Goal: Task Accomplishment & Management: Manage account settings

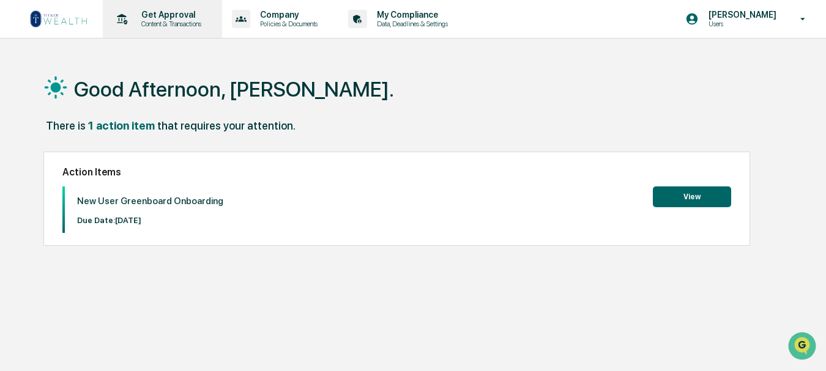
click at [179, 17] on p "Get Approval" at bounding box center [170, 15] width 76 height 10
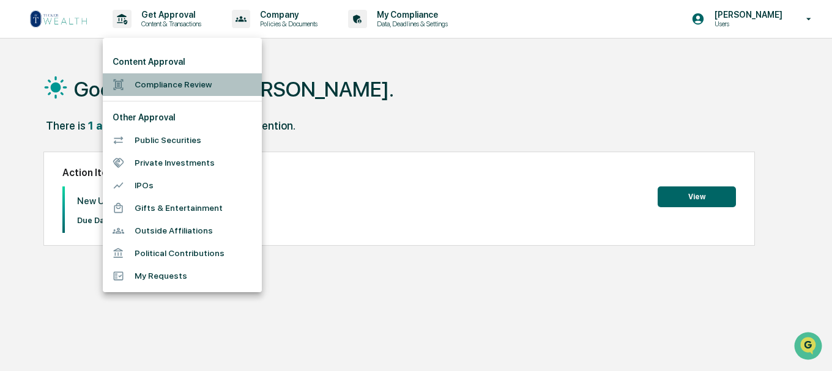
click at [198, 83] on li "Compliance Review" at bounding box center [182, 84] width 159 height 23
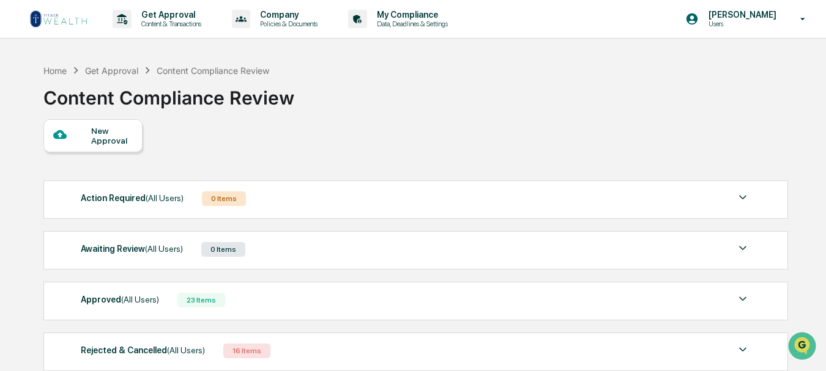
scroll to position [61, 0]
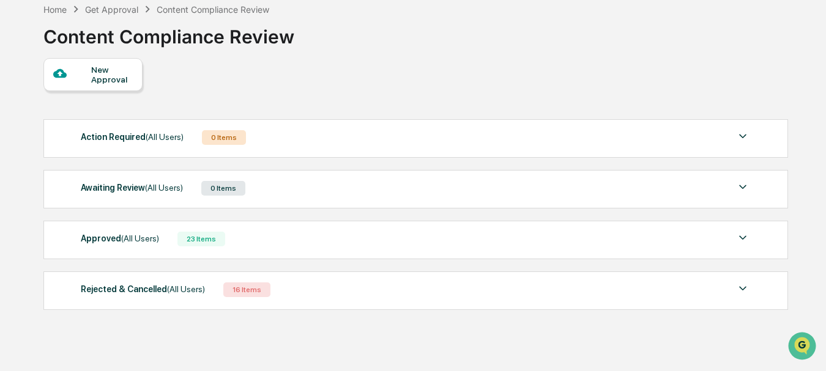
click at [736, 291] on img at bounding box center [743, 289] width 15 height 15
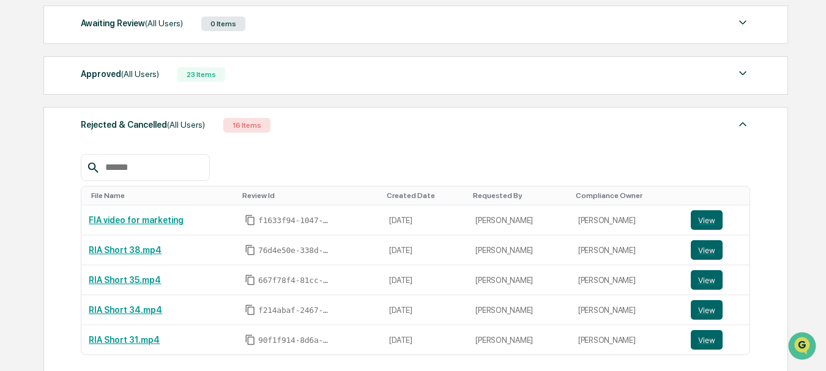
scroll to position [306, 0]
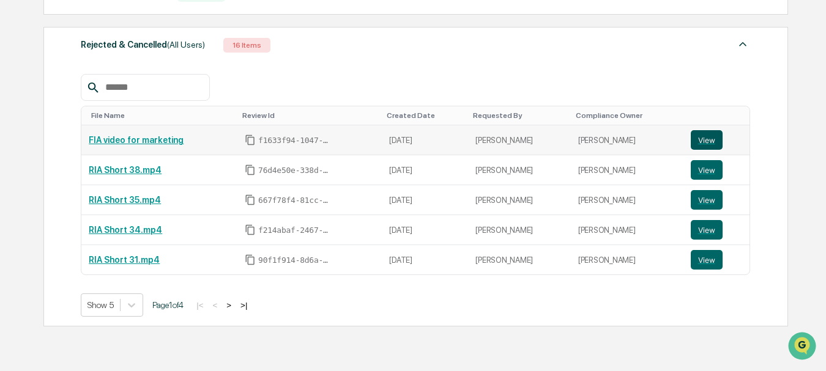
click at [708, 135] on button "View" at bounding box center [707, 140] width 32 height 20
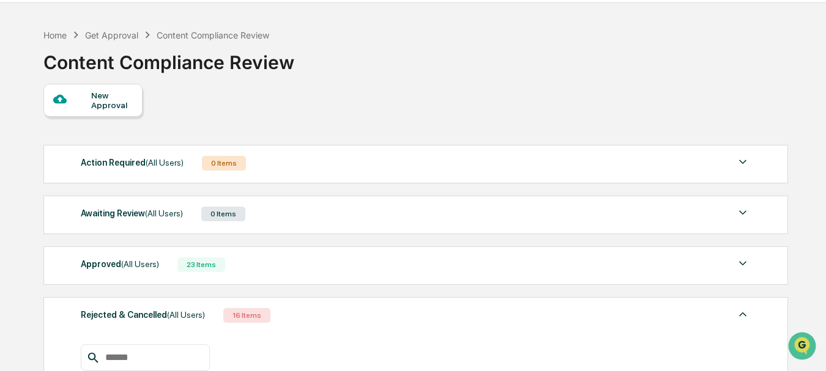
scroll to position [0, 0]
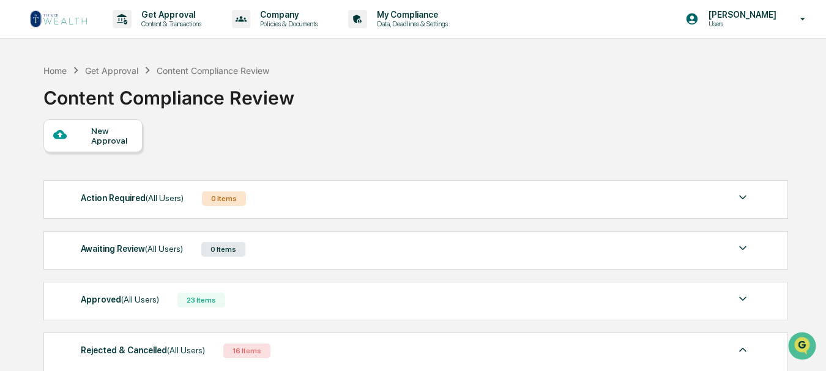
click at [201, 305] on div "23 Items" at bounding box center [201, 300] width 48 height 15
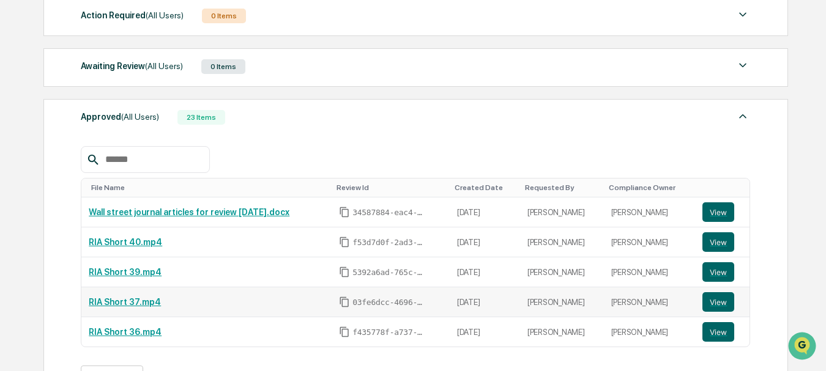
scroll to position [184, 0]
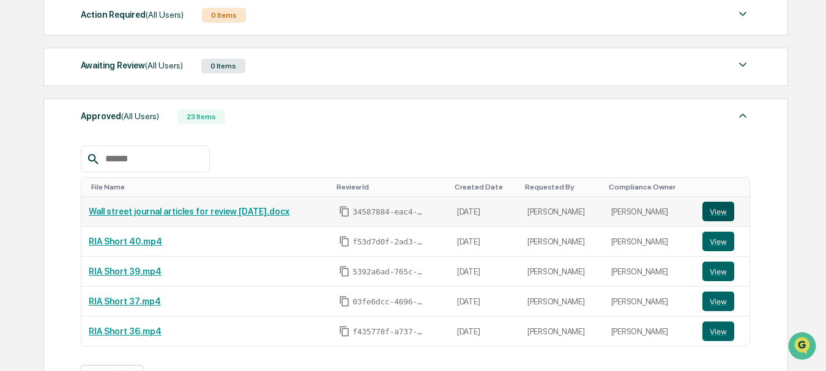
click at [727, 212] on button "View" at bounding box center [719, 212] width 32 height 20
click at [715, 244] on button "View" at bounding box center [719, 242] width 32 height 20
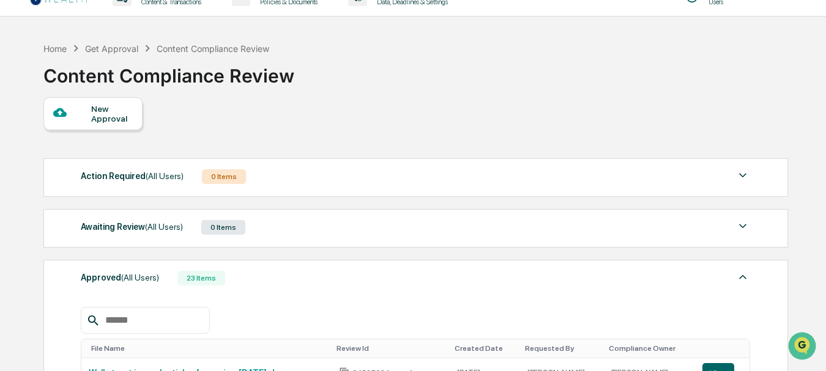
scroll to position [0, 0]
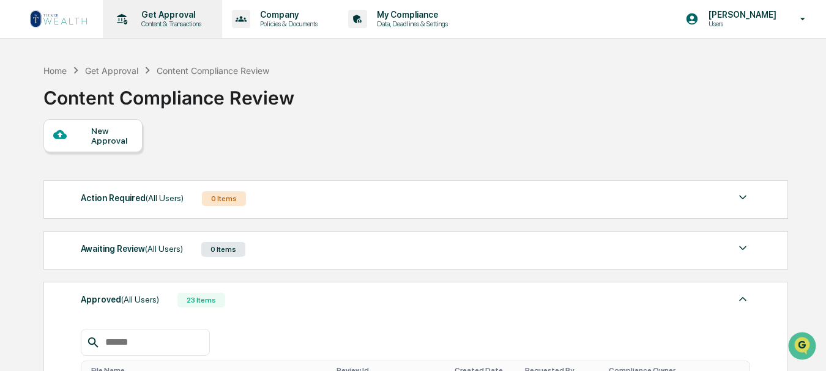
click at [171, 23] on p "Content & Transactions" at bounding box center [170, 24] width 76 height 9
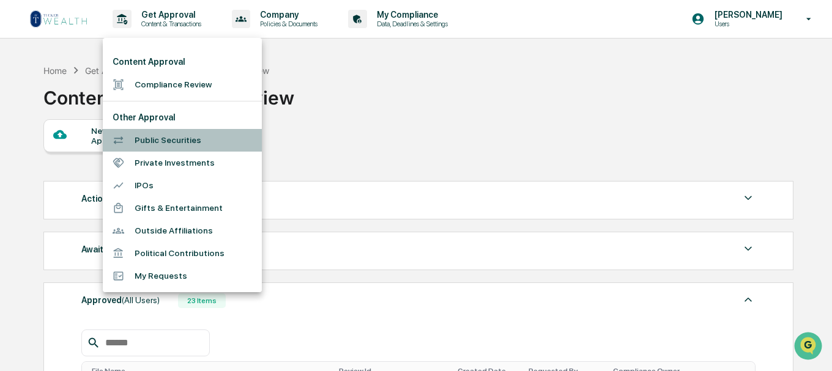
click at [184, 146] on li "Public Securities" at bounding box center [182, 140] width 159 height 23
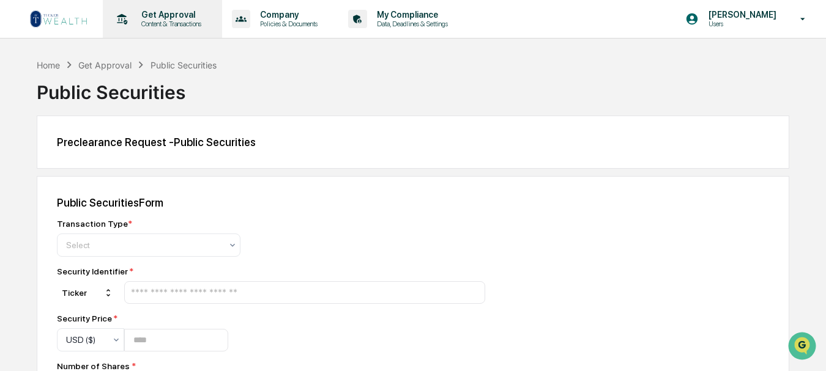
click at [177, 22] on p "Content & Transactions" at bounding box center [170, 24] width 76 height 9
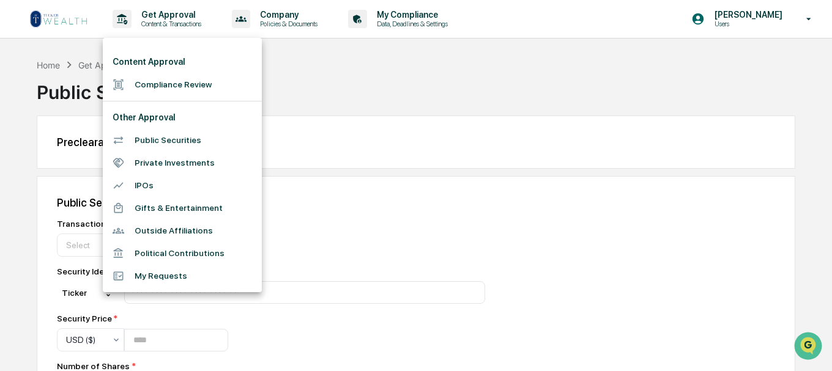
click at [180, 141] on li "Public Securities" at bounding box center [182, 140] width 159 height 23
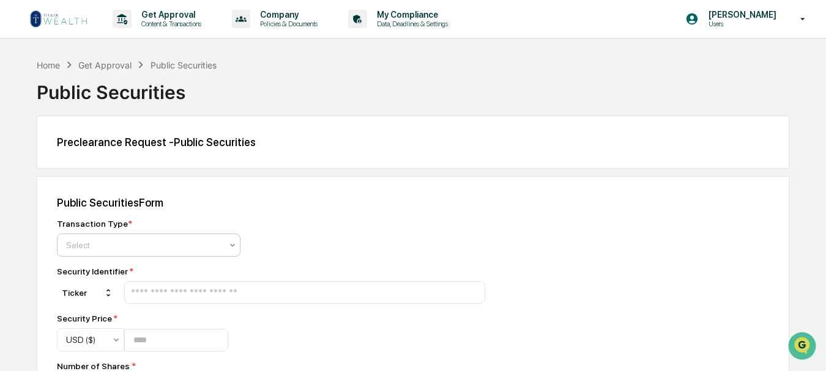
click at [230, 244] on icon at bounding box center [233, 245] width 10 height 10
click at [163, 25] on p "Content & Transactions" at bounding box center [170, 24] width 76 height 9
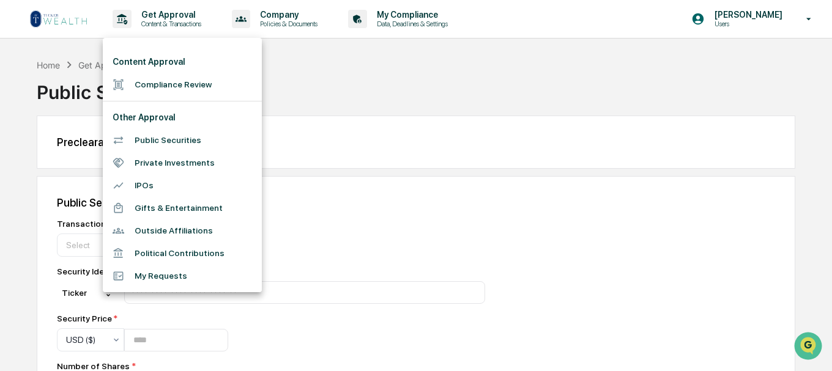
click at [174, 230] on li "Outside Affiliations" at bounding box center [182, 231] width 159 height 23
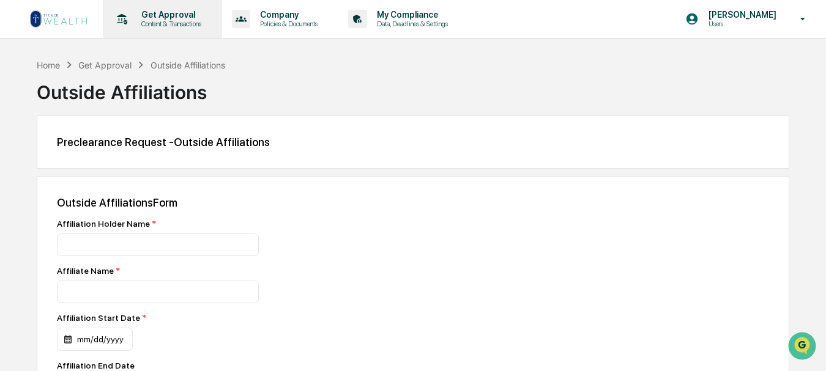
click at [176, 23] on p "Content & Transactions" at bounding box center [170, 24] width 76 height 9
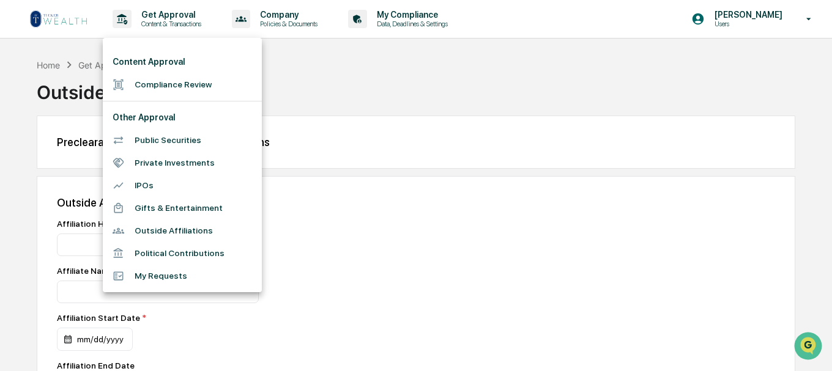
click at [169, 274] on li "My Requests" at bounding box center [182, 276] width 159 height 23
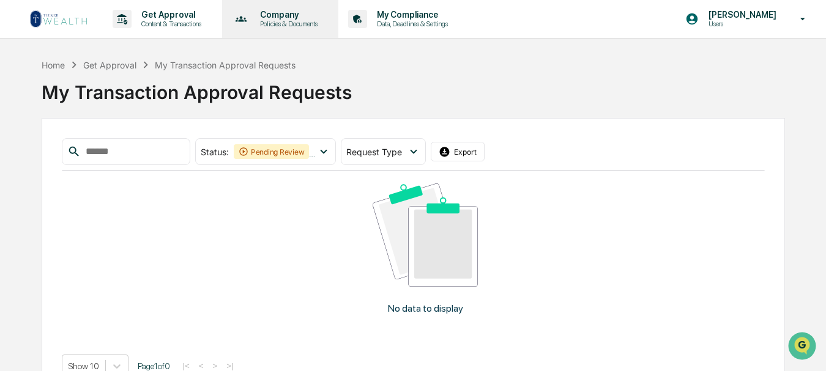
click at [282, 19] on p "Company" at bounding box center [286, 15] width 73 height 10
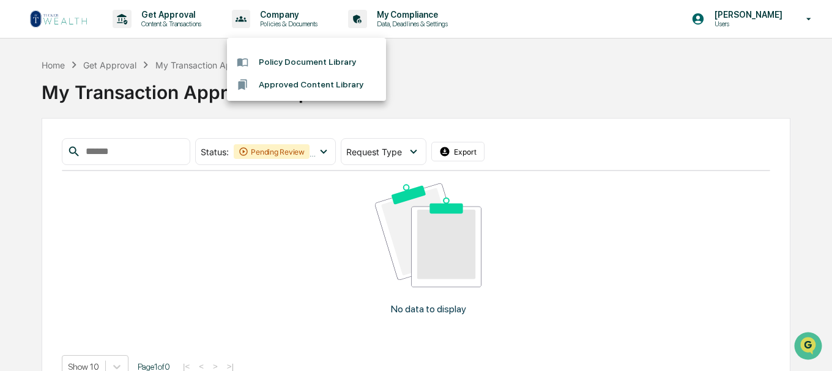
click at [311, 88] on li "Approved Content Library" at bounding box center [306, 84] width 159 height 23
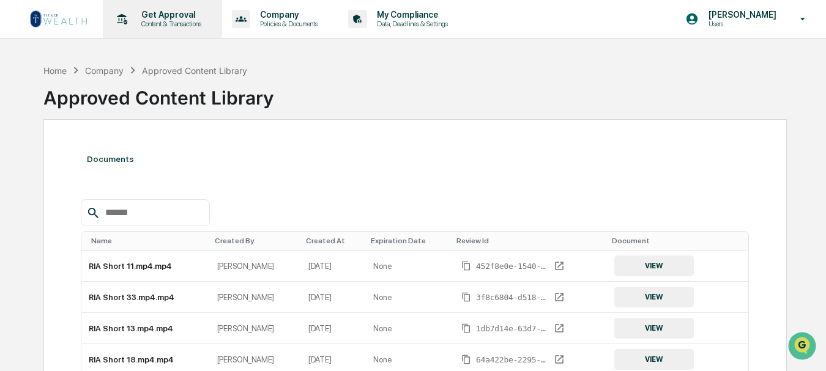
click at [173, 22] on p "Content & Transactions" at bounding box center [170, 24] width 76 height 9
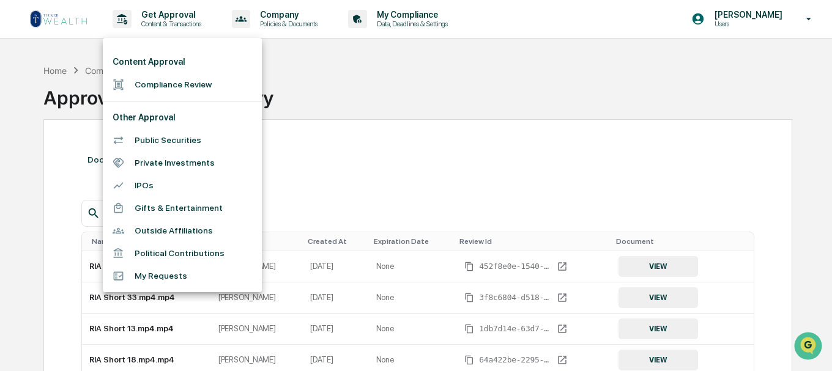
click at [300, 17] on div at bounding box center [416, 185] width 832 height 371
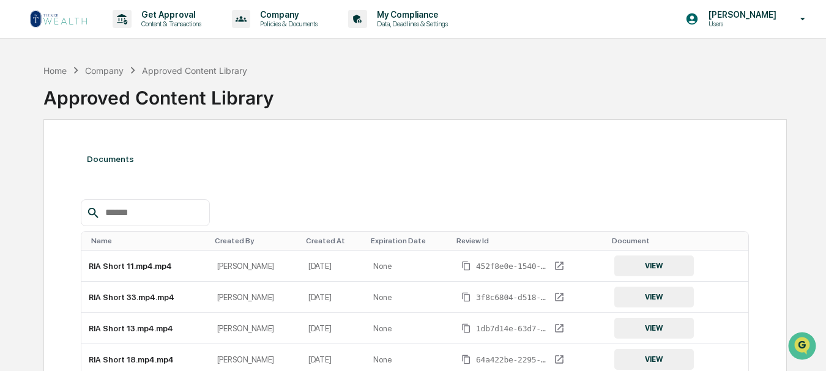
click at [300, 17] on p "Company" at bounding box center [286, 15] width 73 height 10
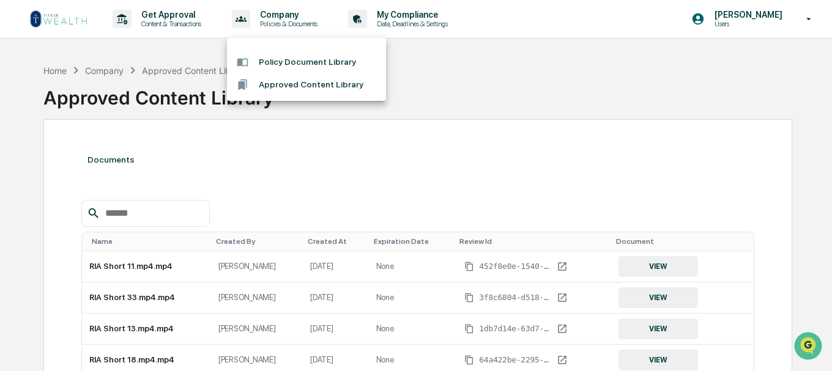
click at [313, 63] on li "Policy Document Library" at bounding box center [306, 62] width 159 height 23
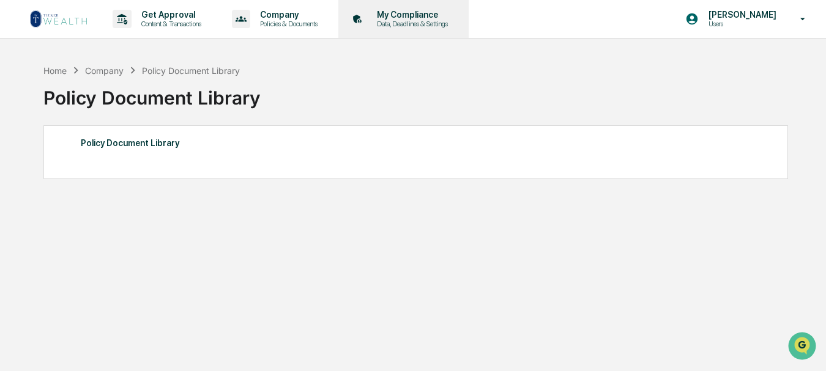
click at [412, 15] on p "My Compliance" at bounding box center [410, 15] width 87 height 10
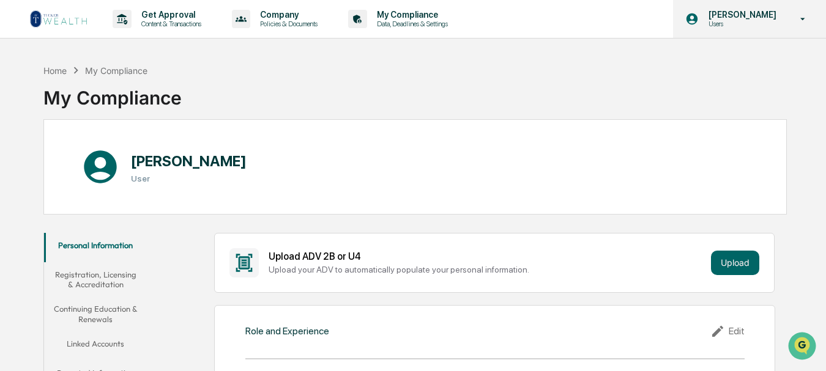
click at [802, 26] on div "Patrick Kaiser Users" at bounding box center [749, 19] width 153 height 38
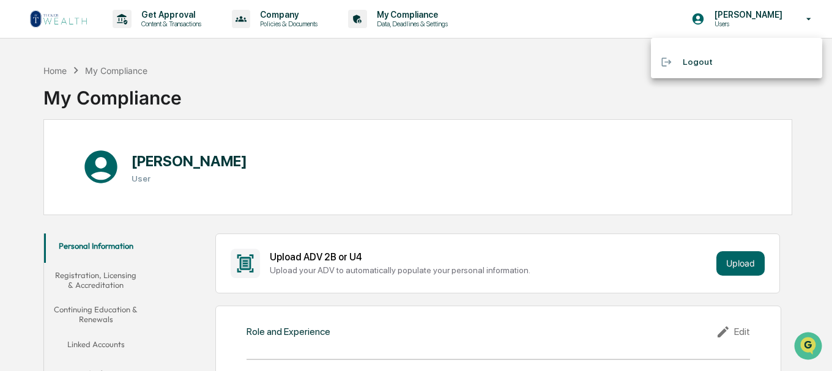
click at [575, 100] on div at bounding box center [416, 185] width 832 height 371
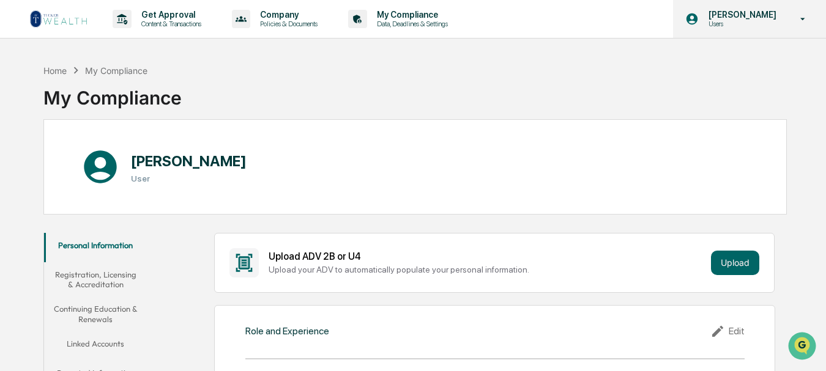
click at [752, 19] on p "[PERSON_NAME]" at bounding box center [741, 15] width 84 height 10
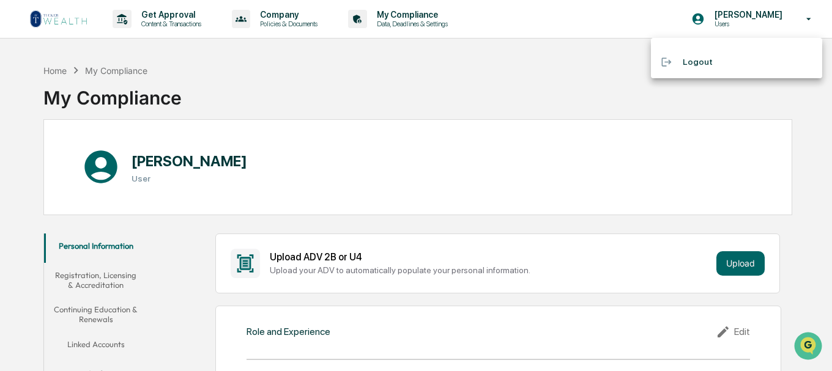
click at [592, 100] on div at bounding box center [416, 185] width 832 height 371
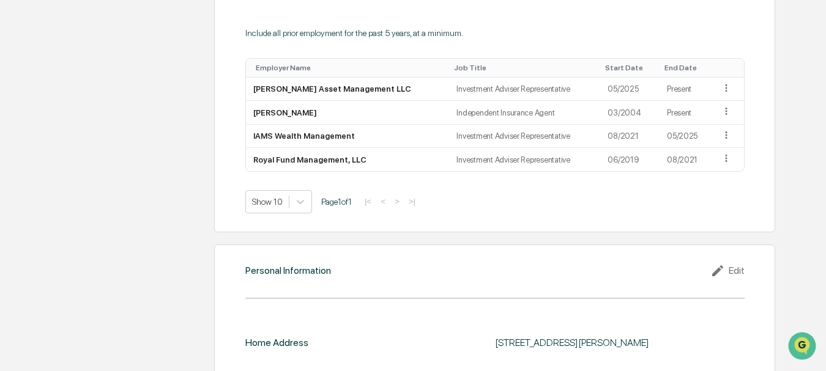
scroll to position [979, 0]
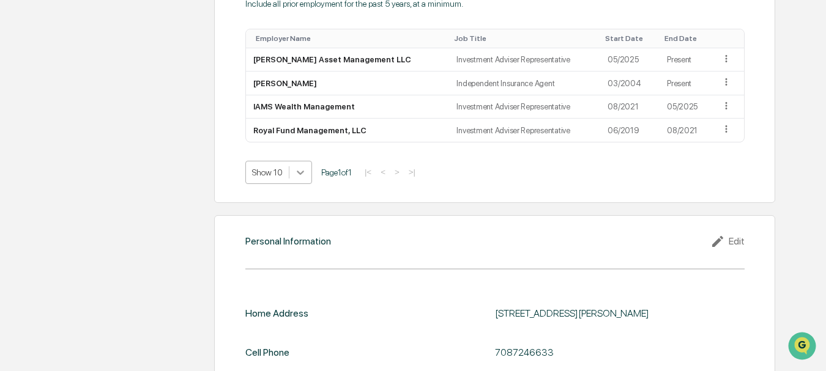
click at [301, 174] on icon at bounding box center [300, 173] width 7 height 4
click at [300, 174] on icon at bounding box center [300, 173] width 7 height 4
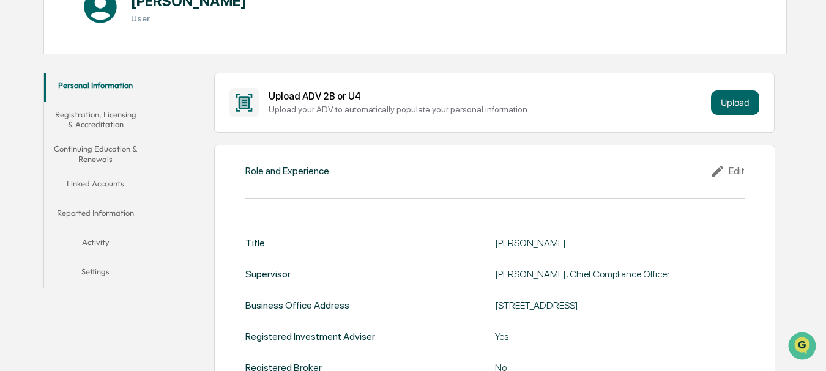
scroll to position [148, 0]
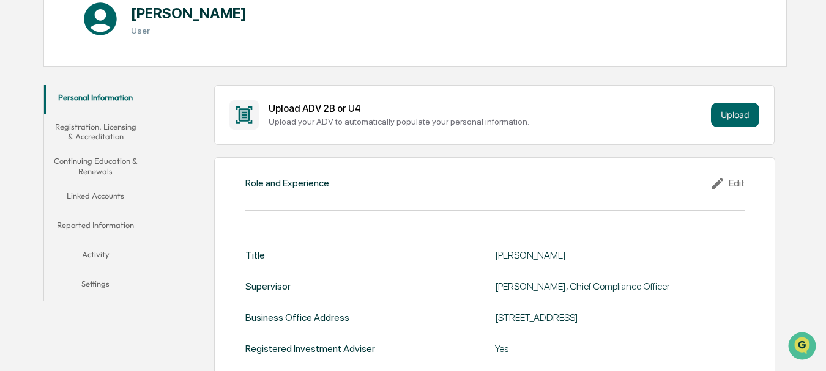
click at [114, 133] on button "Registration, Licensing & Accreditation" at bounding box center [95, 131] width 103 height 35
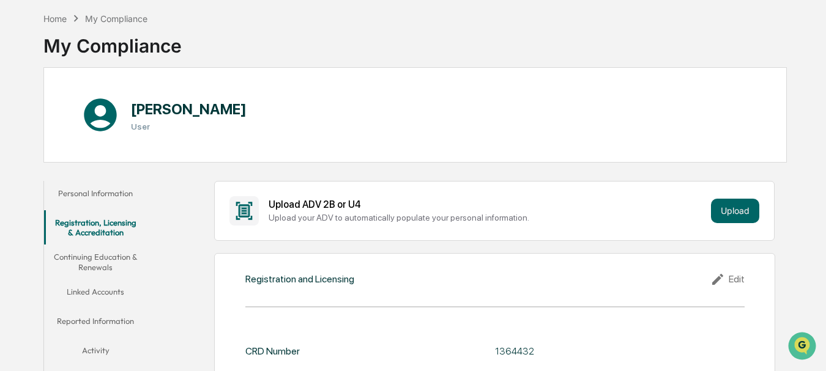
scroll to position [122, 0]
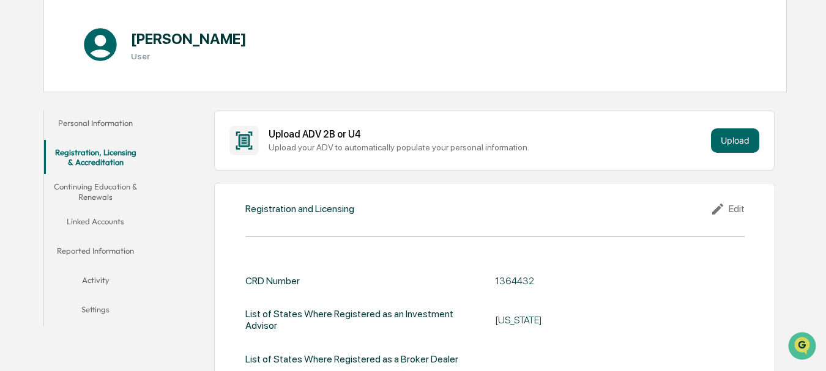
click at [75, 190] on button "Continuing Education & Renewals" at bounding box center [95, 191] width 103 height 35
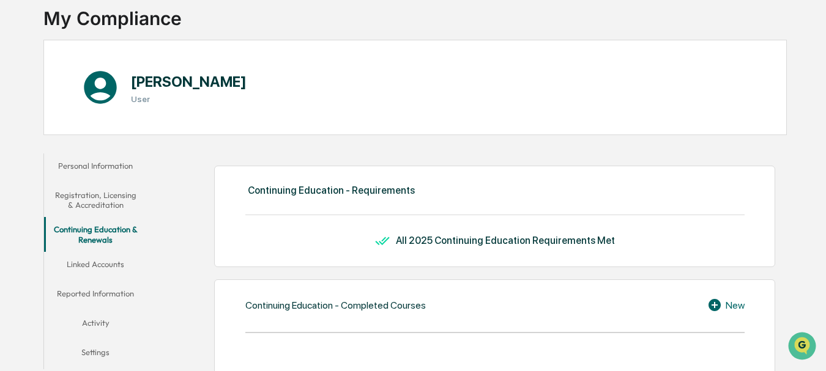
scroll to position [61, 0]
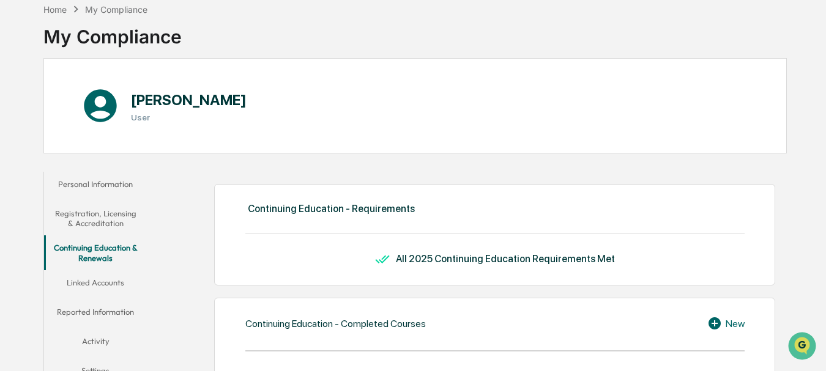
click at [113, 286] on button "Linked Accounts" at bounding box center [95, 284] width 103 height 29
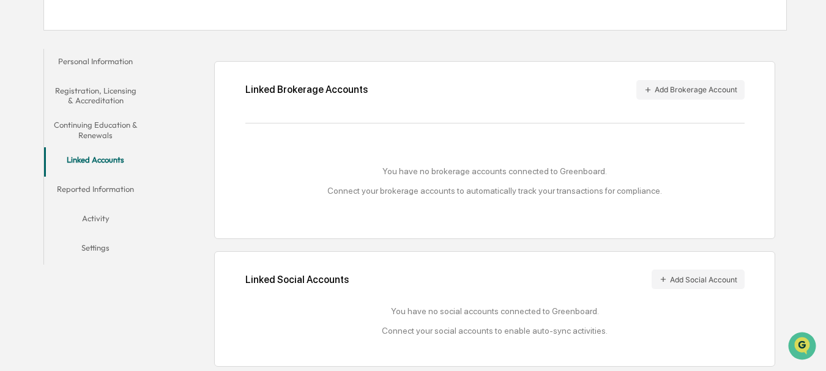
scroll to position [186, 0]
click at [111, 191] on button "Reported Information" at bounding box center [95, 189] width 103 height 29
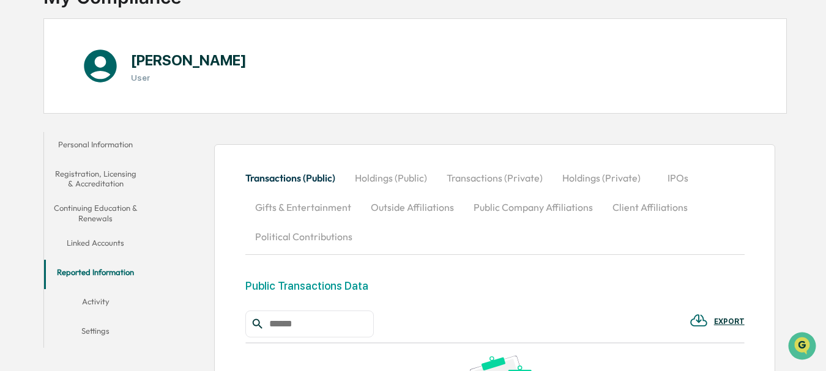
scroll to position [122, 0]
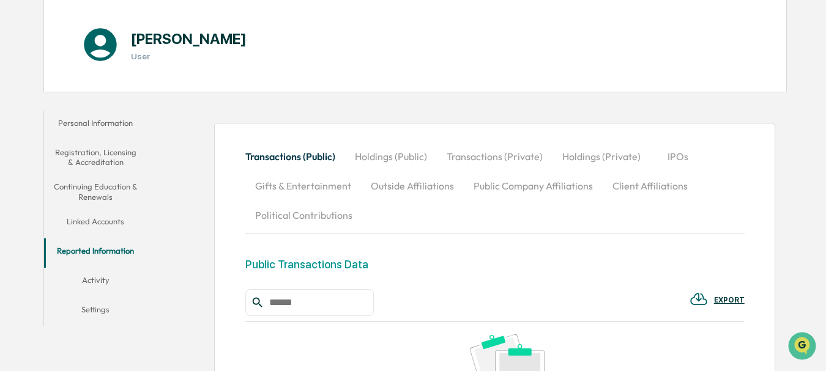
click at [98, 280] on button "Activity" at bounding box center [95, 282] width 103 height 29
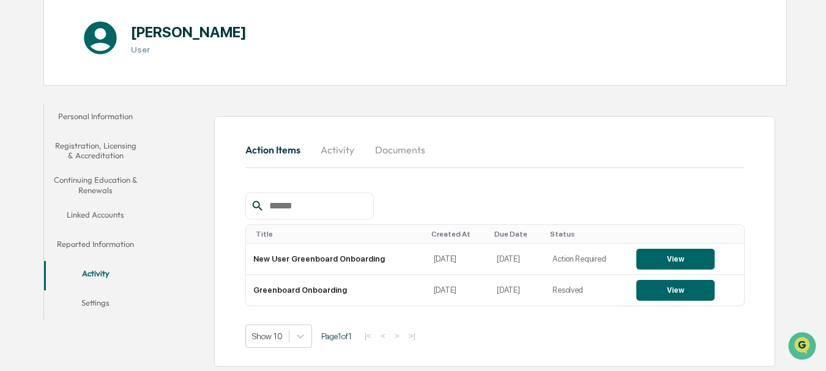
scroll to position [131, 0]
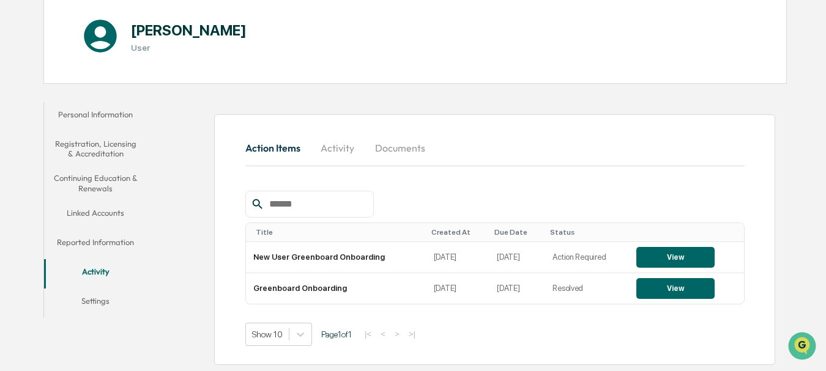
click at [103, 305] on button "Settings" at bounding box center [95, 303] width 103 height 29
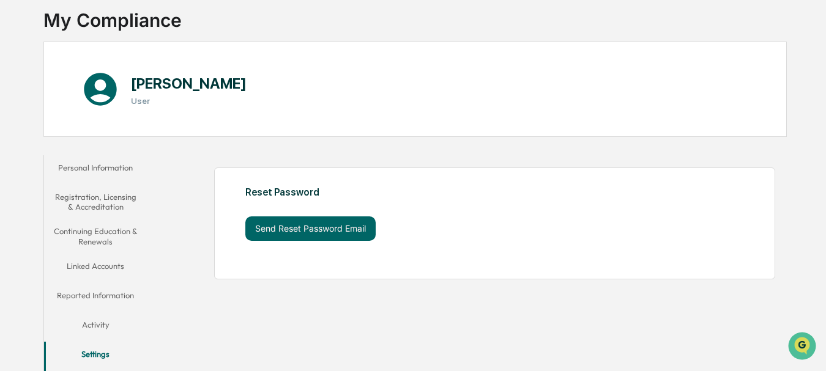
scroll to position [78, 0]
click at [103, 162] on button "Personal Information" at bounding box center [95, 169] width 103 height 29
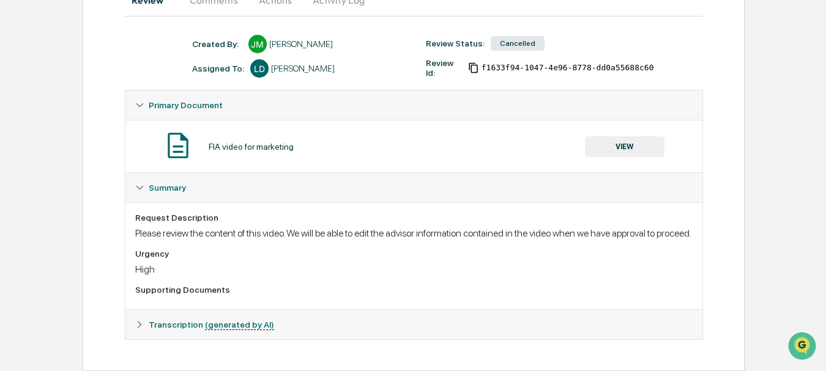
scroll to position [91, 0]
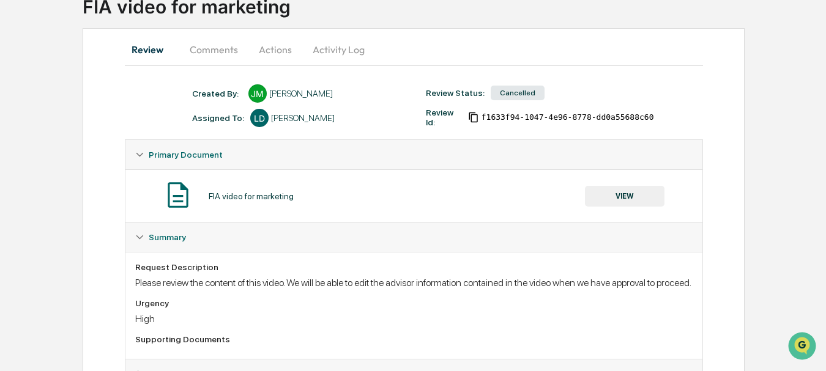
click at [619, 193] on button "VIEW" at bounding box center [625, 196] width 80 height 21
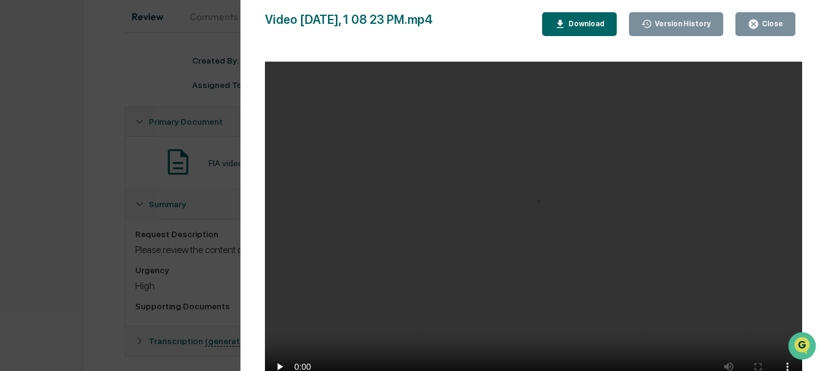
scroll to position [152, 0]
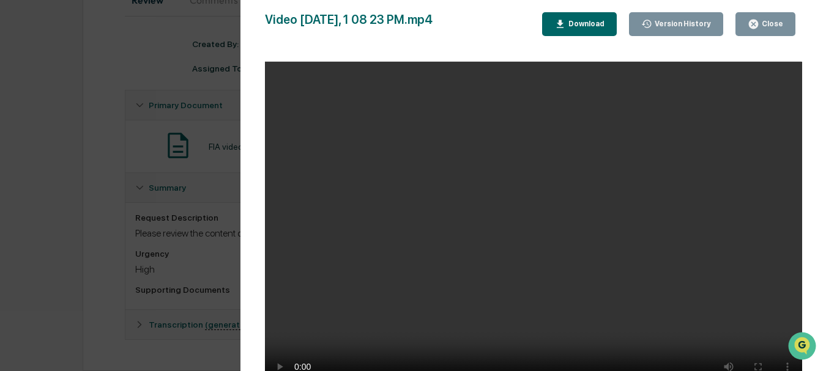
click at [778, 24] on div "Close" at bounding box center [771, 24] width 24 height 9
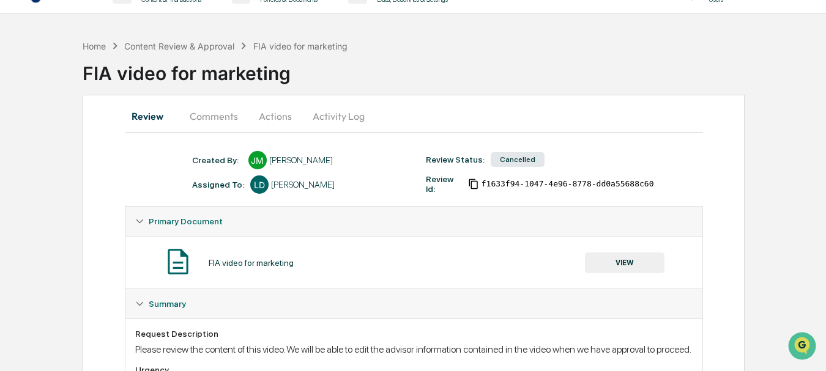
scroll to position [0, 0]
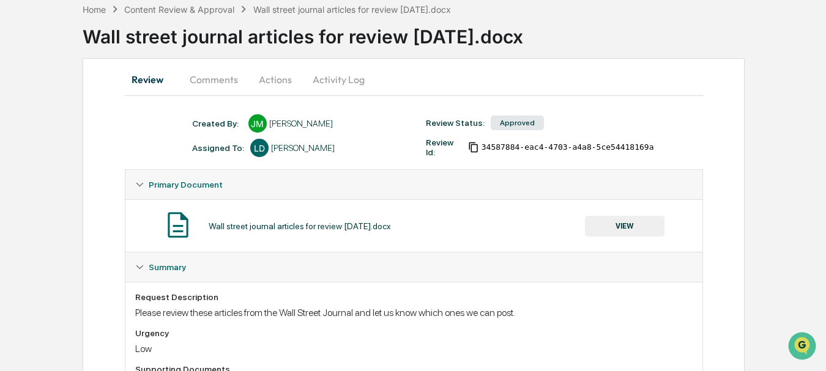
scroll to position [111, 0]
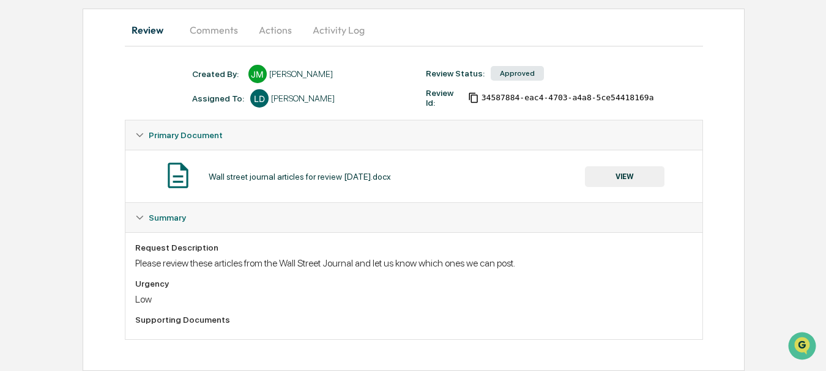
click at [627, 179] on button "VIEW" at bounding box center [625, 176] width 80 height 21
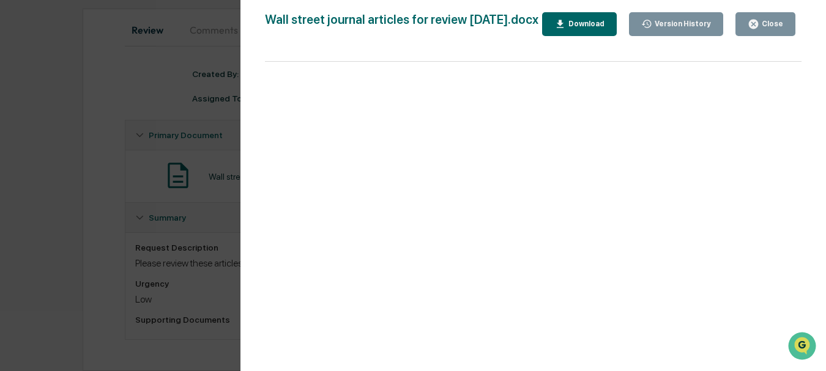
click at [767, 15] on button "Close" at bounding box center [766, 24] width 60 height 24
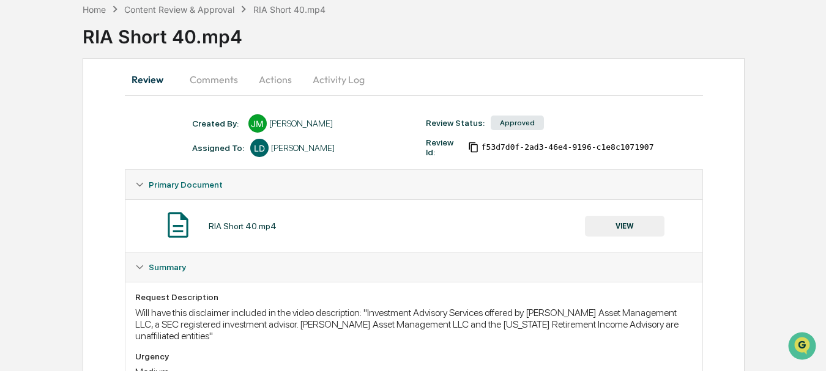
scroll to position [122, 0]
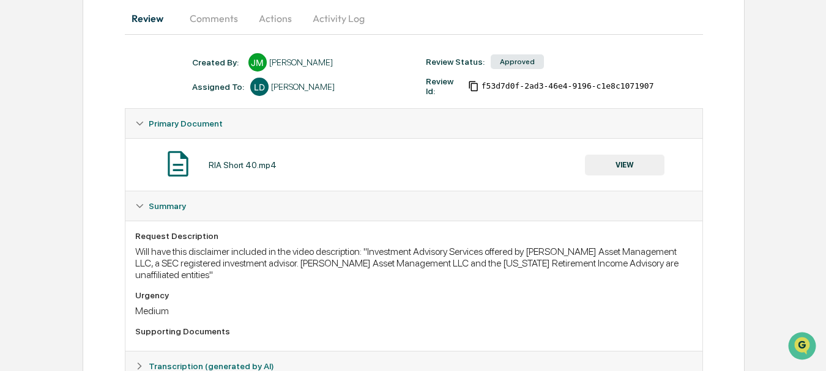
click at [179, 167] on img at bounding box center [178, 164] width 31 height 31
click at [628, 164] on button "VIEW" at bounding box center [625, 165] width 80 height 21
